Goal: Navigation & Orientation: Find specific page/section

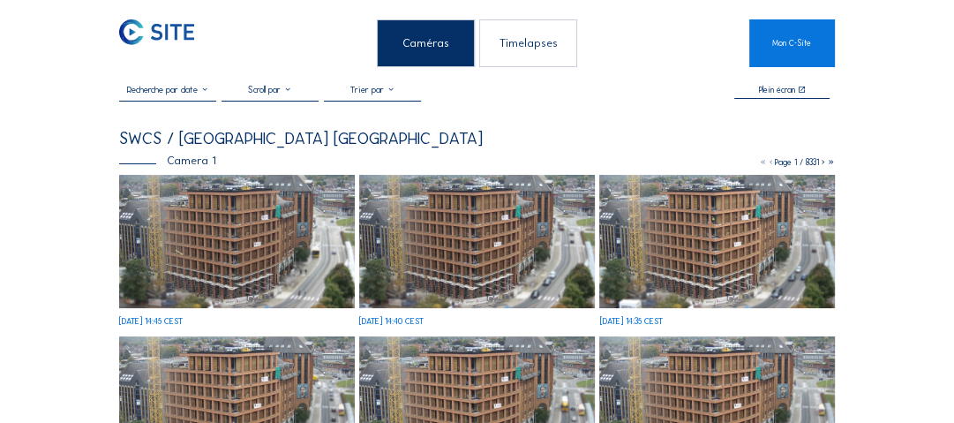
click at [139, 42] on img at bounding box center [156, 31] width 75 height 25
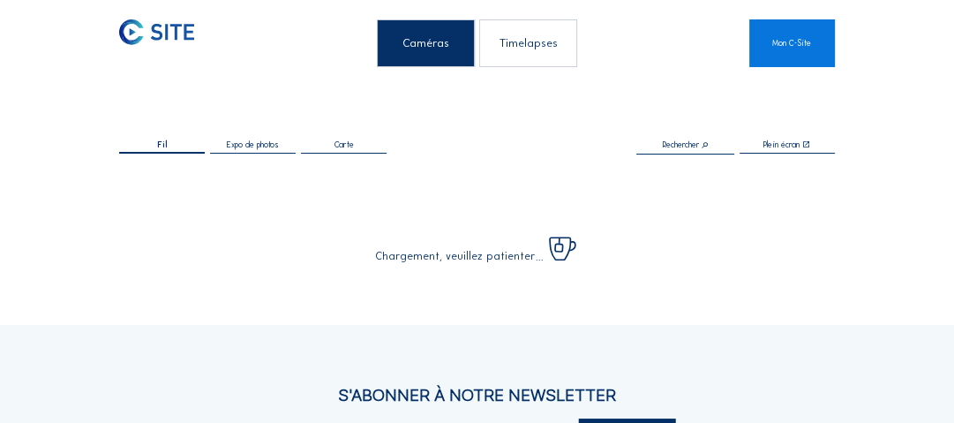
click at [415, 41] on div "Caméras" at bounding box center [425, 42] width 97 height 47
